Goal: Task Accomplishment & Management: Use online tool/utility

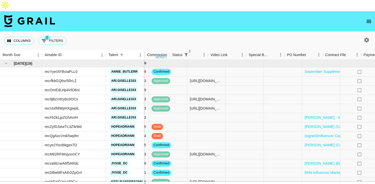
scroll to position [463, 344]
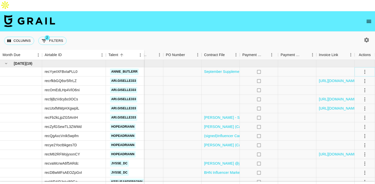
click at [360, 68] on button "select merge strategy" at bounding box center [364, 72] width 9 height 9
click at [356, 88] on li "Draft Created" at bounding box center [358, 89] width 33 height 9
click at [327, 67] on div at bounding box center [335, 71] width 38 height 9
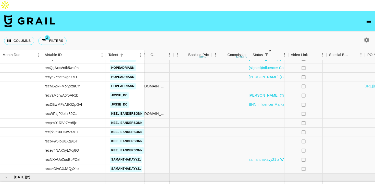
scroll to position [531, 344]
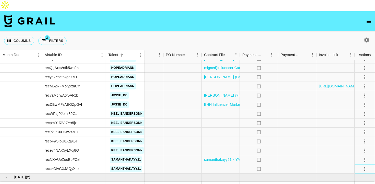
click at [367, 166] on icon "select merge strategy" at bounding box center [365, 169] width 6 height 6
click at [363, 107] on li "Confirm" at bounding box center [358, 110] width 33 height 9
click at [364, 127] on li "Draft Created" at bounding box center [358, 128] width 33 height 9
click at [297, 165] on div at bounding box center [297, 169] width 38 height 9
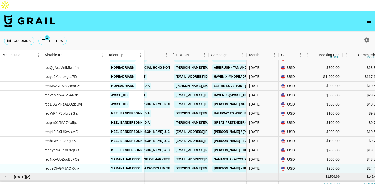
scroll to position [531, 11]
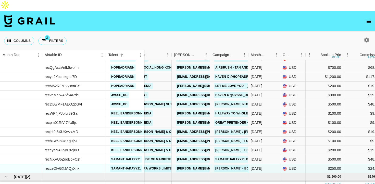
click at [228, 166] on link "[PERSON_NAME] - Born to Fly" at bounding box center [240, 169] width 52 height 6
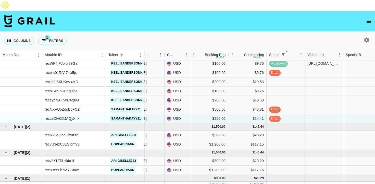
scroll to position [591, 126]
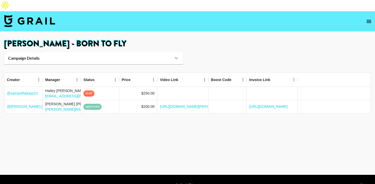
click at [175, 55] on icon at bounding box center [176, 58] width 6 height 6
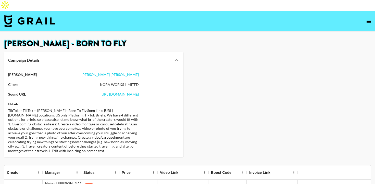
scroll to position [48, 0]
